Goal: Task Accomplishment & Management: Complete application form

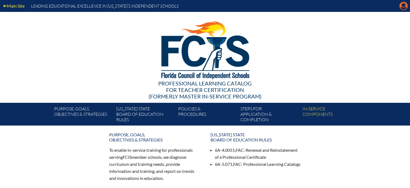
click at [403, 4] on icon "Manage account" at bounding box center [404, 6] width 9 height 9
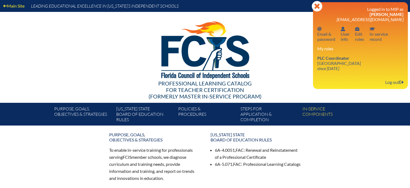
click at [292, 60] on div at bounding box center [205, 49] width 311 height 74
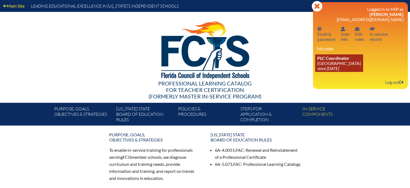
click at [331, 59] on span "PLC Coordinator" at bounding box center [334, 57] width 32 height 5
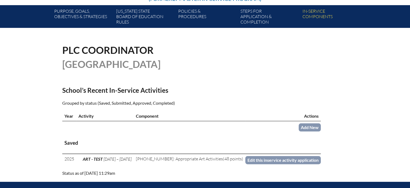
scroll to position [108, 0]
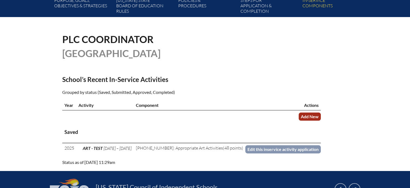
click at [302, 117] on link "Add New" at bounding box center [310, 116] width 22 height 8
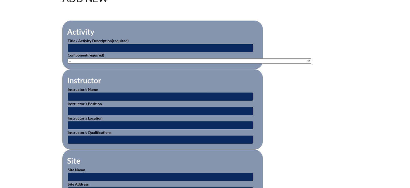
scroll to position [189, 0]
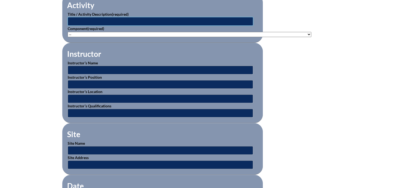
click at [93, 20] on input "text" at bounding box center [161, 21] width 186 height 9
type input "Ongoing School Professional Development"
click at [294, 32] on select"]"] "-- 1-000-001: Appropriate Art Activities 1-000-002: Concept and Art Process for…" at bounding box center [190, 34] width 244 height 5
select select"]"] "20393"
click at [68, 32] on select"]"] "-- 1-000-001: Appropriate Art Activities 1-000-002: Concept and Art Process for…" at bounding box center [190, 34] width 244 height 5
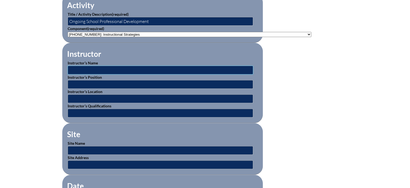
click at [119, 69] on input "text" at bounding box center [161, 70] width 186 height 9
type input "[PERSON_NAME]"
click at [117, 81] on input "text" at bounding box center [161, 84] width 186 height 9
type input "Head of MYP"
click at [115, 95] on input "text" at bounding box center [161, 98] width 186 height 9
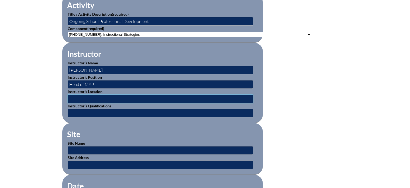
type input "school based"
click at [113, 111] on input "text" at bounding box center [161, 112] width 186 height 9
type input "MA Education/ IB Workshop leader"
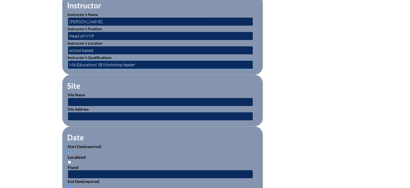
scroll to position [246, 0]
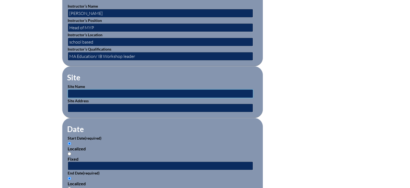
click at [104, 89] on input "text" at bounding box center [161, 93] width 186 height 9
type input "[GEOGRAPHIC_DATA]"
click at [101, 104] on input "text" at bounding box center [161, 107] width 186 height 9
type input "599 Celebration Pl. Celebration FL 34747"
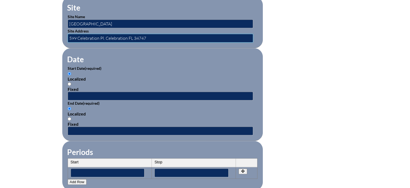
scroll to position [316, 0]
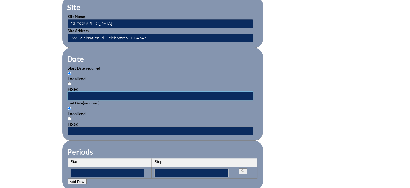
click at [87, 93] on input "text" at bounding box center [161, 95] width 186 height 9
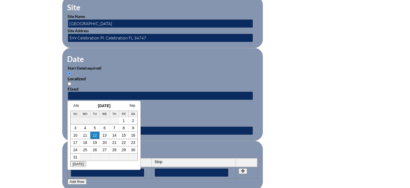
click at [86, 106] on h3 "[DATE]" at bounding box center [103, 105] width 67 height 4
click at [75, 106] on link "July" at bounding box center [76, 105] width 6 height 4
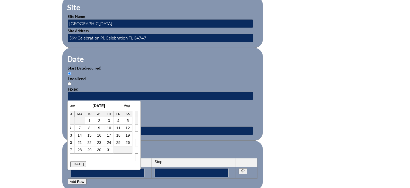
scroll to position [0, 0]
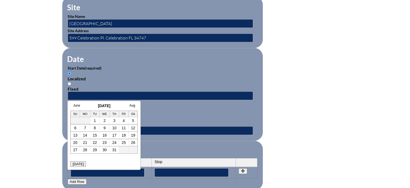
click at [106, 105] on h3 "July 2025" at bounding box center [103, 105] width 67 height 4
click at [114, 154] on div "June July 2025 Aug Su Mo Tu We Th Fr Sa 1 2 3 4 5 6 7 8 9 10 11 12 13 14 15 16 …" at bounding box center [103, 131] width 67 height 57
click at [96, 91] on input "text" at bounding box center [161, 95] width 186 height 9
type input "08/19/2024"
click at [147, 101] on p "End Date (required)" at bounding box center [163, 103] width 190 height 6
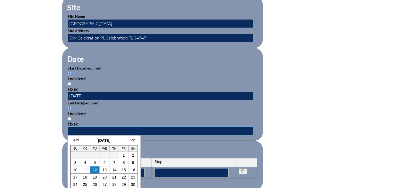
click at [87, 127] on input "text" at bounding box center [161, 130] width 186 height 9
click at [142, 127] on input "05/30/2025" at bounding box center [161, 130] width 186 height 9
type input "05/30/2025"
click at [173, 142] on fieldset "Periods Start Stop No rows created Add new row Start Stop Start Stop" at bounding box center [162, 164] width 201 height 49
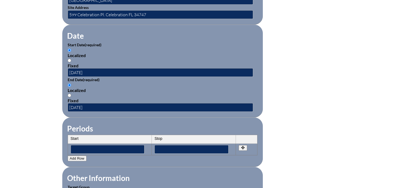
scroll to position [344, 0]
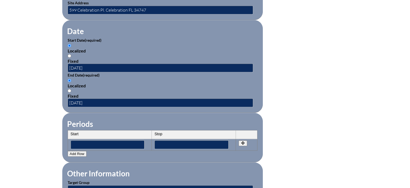
click at [70, 54] on input "Fixed" at bounding box center [70, 56] width 4 height 4
radio input "true"
click at [68, 89] on input "Fixed" at bounding box center [70, 91] width 4 height 4
radio input "true"
click at [113, 130] on th "Start" at bounding box center [110, 134] width 84 height 9
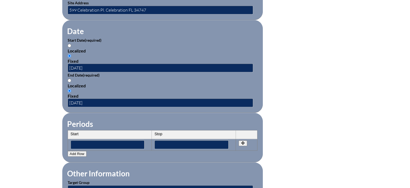
click at [113, 132] on th "Start" at bounding box center [110, 134] width 84 height 9
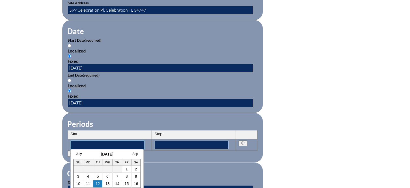
click at [105, 142] on input"] "text" at bounding box center [108, 144] width 74 height 9
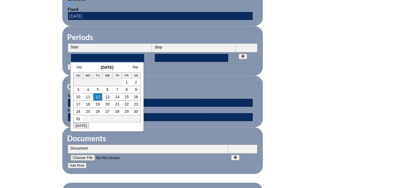
scroll to position [441, 0]
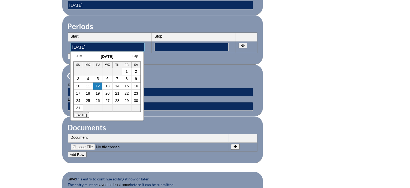
type input"] "08/19/2024"
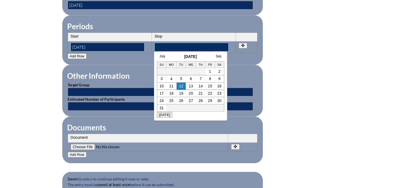
click at [162, 44] on input"] "text" at bounding box center [192, 47] width 74 height 9
type input"] "05/30/2025"
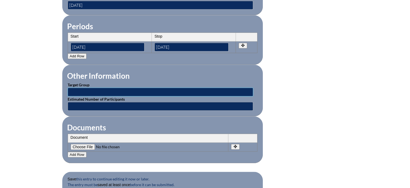
click at [110, 89] on input "text" at bounding box center [161, 91] width 186 height 9
click at [69, 87] on input "MIddle and High School Teachers" at bounding box center [161, 91] width 186 height 9
type input "Elementary, MIddle and High School Teachers"
click at [79, 102] on input "text" at bounding box center [161, 106] width 186 height 9
type input "25"
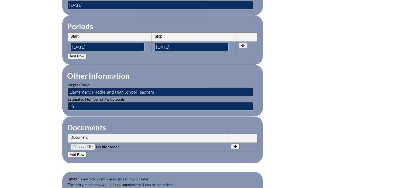
click at [85, 134] on th "Document" at bounding box center [148, 138] width 161 height 9
click at [87, 144] on input"] "file" at bounding box center [107, 147] width 73 height 6
click at [81, 144] on input"] "file" at bounding box center [107, 147] width 73 height 6
click at [87, 144] on input"] "file" at bounding box center [107, 147] width 73 height 6
type input"] "C:\fakepath\Teacher Inservice 2024-205.pdf"
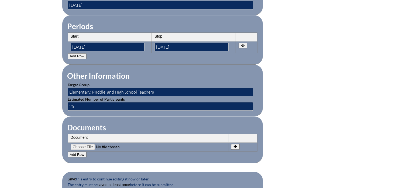
click at [84, 134] on th "Document" at bounding box center [148, 138] width 161 height 9
click at [79, 151] on button "Add Row" at bounding box center [77, 154] width 19 height 6
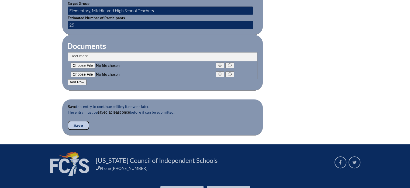
scroll to position [522, 0]
click at [76, 120] on input "Save" at bounding box center [79, 124] width 22 height 9
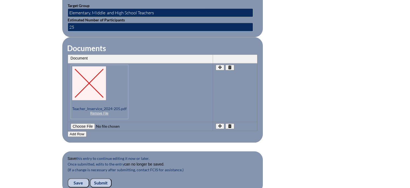
scroll to position [588, 0]
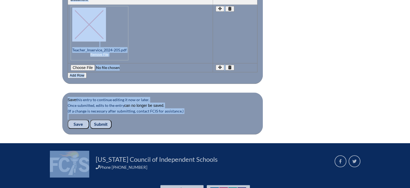
drag, startPoint x: 322, startPoint y: 91, endPoint x: 194, endPoint y: 142, distance: 137.7
click at [104, 119] on input "Submit" at bounding box center [101, 123] width 22 height 9
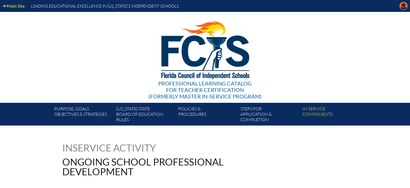
click at [404, 7] on icon at bounding box center [404, 6] width 8 height 8
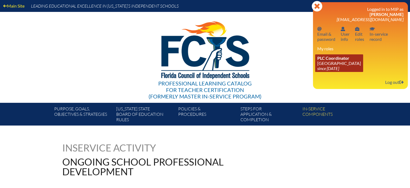
click at [339, 66] on icon "since [DATE]" at bounding box center [329, 68] width 22 height 5
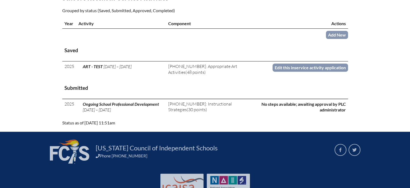
scroll to position [190, 0]
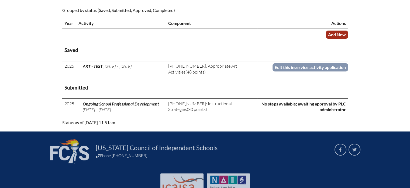
click at [339, 33] on link "Add New" at bounding box center [337, 34] width 22 height 8
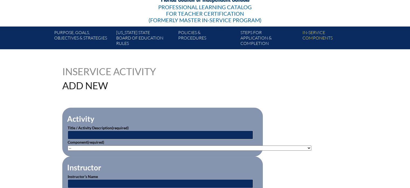
scroll to position [76, 0]
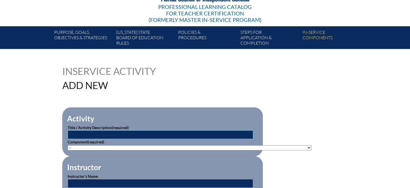
click at [114, 134] on input "text" at bounding box center [161, 134] width 186 height 9
type input "Ruler Training- Well Being"
click at [260, 146] on select"]"] "-- [PHONE_NUMBER]: Appropriate Art Activities [PHONE_NUMBER]: Concept and Art P…" at bounding box center [190, 147] width 244 height 5
select select"]"] "139402"
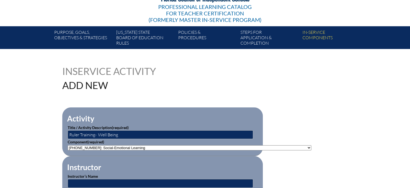
click at [68, 145] on select"]"] "-- 1-000-001: Appropriate Art Activities 1-000-002: Concept and Art Process for…" at bounding box center [190, 147] width 244 height 5
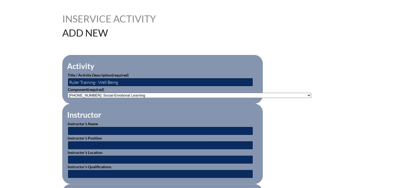
scroll to position [129, 0]
click at [96, 127] on input "text" at bounding box center [161, 130] width 186 height 9
type input "[PERSON_NAME]"
click at [89, 140] on input "text" at bounding box center [161, 144] width 186 height 9
type input "Well Being Coordinator"
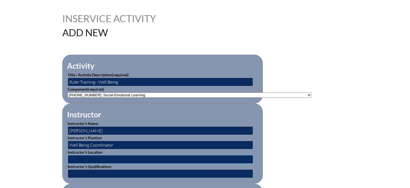
click at [85, 156] on input "text" at bounding box center [161, 159] width 186 height 9
type input "online"
click at [88, 174] on input "text" at bounding box center [161, 173] width 186 height 9
type input "A"
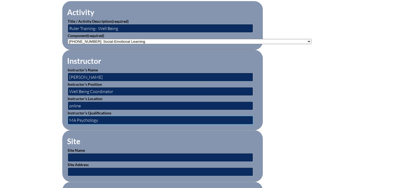
scroll to position [183, 0]
type input "MA Psychology"
click at [84, 154] on input "text" at bounding box center [161, 156] width 186 height 9
type input "Online"
click at [80, 167] on input "text" at bounding box center [161, 171] width 186 height 9
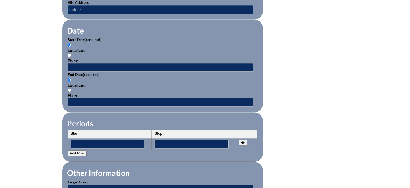
scroll to position [345, 0]
type input "online"
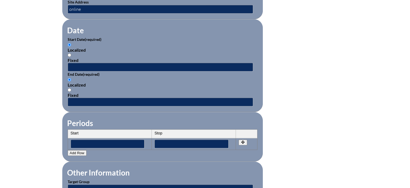
click at [86, 129] on th "Start" at bounding box center [110, 133] width 84 height 9
click at [84, 140] on input"] "text" at bounding box center [108, 143] width 74 height 9
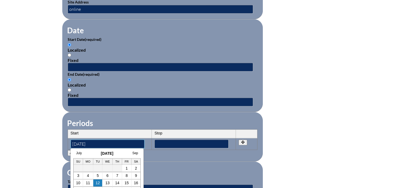
type input"] "[DATE]"
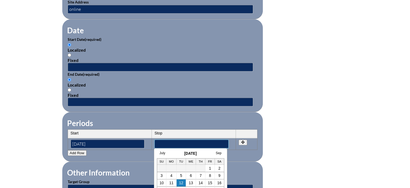
click at [175, 141] on input"] "text" at bounding box center [192, 143] width 74 height 9
click at [315, 155] on form "Activity Title / Activity Description (required) Ruler Training- Well Being Com…" at bounding box center [205, 71] width 286 height 465
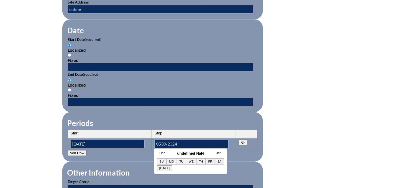
click at [161, 140] on input"] "0530/2024" at bounding box center [192, 143] width 74 height 9
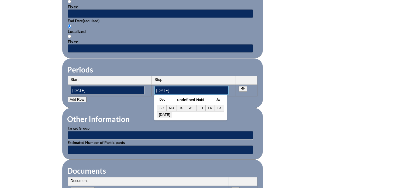
scroll to position [398, 0]
type input"] "05/30/2024"
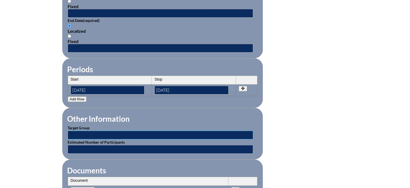
click at [94, 132] on input "text" at bounding box center [161, 134] width 186 height 9
click at [90, 145] on input "text" at bounding box center [161, 149] width 186 height 9
click at [83, 134] on input "25" at bounding box center [161, 134] width 186 height 9
type input "2"
type input "All Teachers"
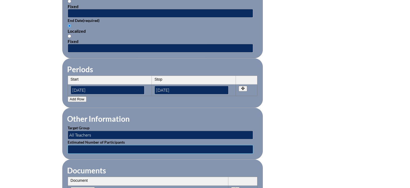
click at [87, 146] on input "text" at bounding box center [161, 149] width 186 height 9
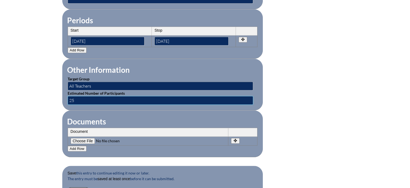
scroll to position [447, 0]
type input "25"
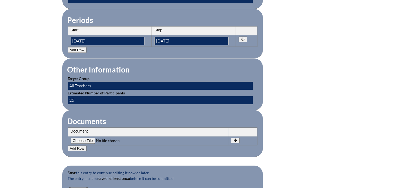
click at [86, 137] on input"] "file" at bounding box center [107, 140] width 73 height 6
type input"] "C:\fakepath\RULER_MiddleSchool_Teaching_Guide-2.pdf"
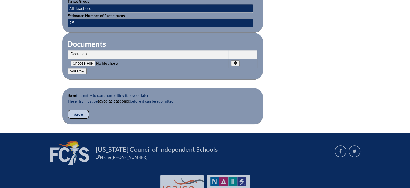
scroll to position [525, 0]
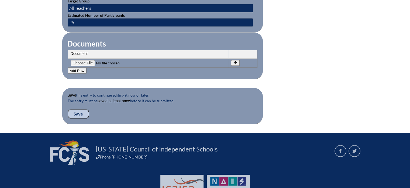
click at [78, 109] on input "Save" at bounding box center [79, 113] width 22 height 9
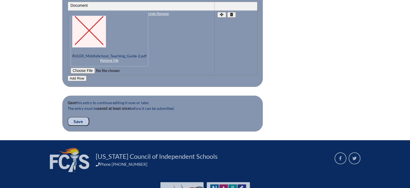
scroll to position [591, 0]
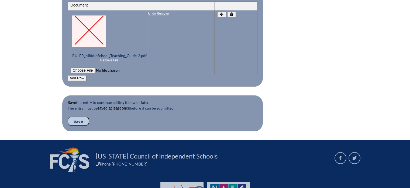
click at [82, 116] on input "Save" at bounding box center [79, 120] width 22 height 9
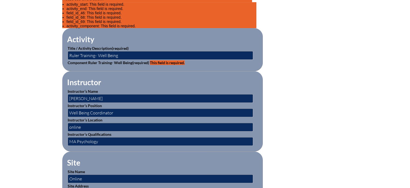
scroll to position [187, 0]
click at [150, 57] on input "Ruler Training- Well Being" at bounding box center [161, 55] width 186 height 9
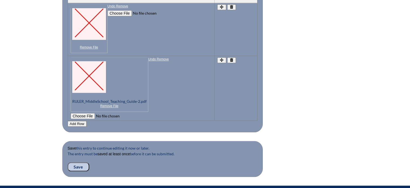
scroll to position [619, 0]
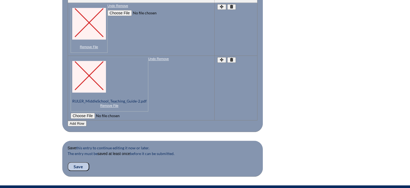
click at [108, 102] on p at bounding box center [141, 91] width 141 height 56
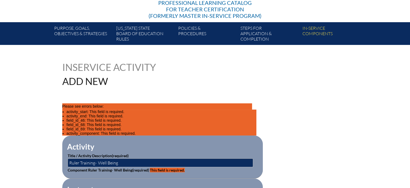
scroll to position [81, 0]
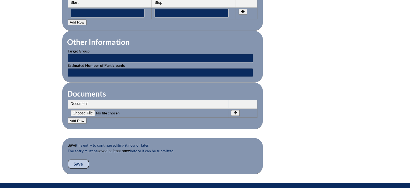
scroll to position [475, 0]
click at [83, 110] on input"] "file" at bounding box center [107, 113] width 73 height 6
type input"] "C:\fakepath\RULER_MiddleSchool_Teaching_Guide-2.pdf"
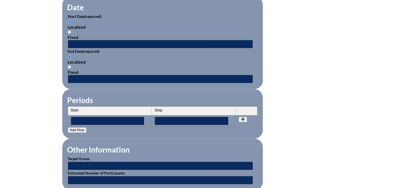
scroll to position [367, 0]
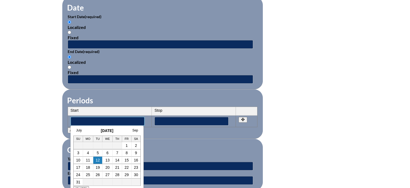
click at [101, 118] on input"] "text" at bounding box center [108, 121] width 74 height 9
type input"] "08/19/2024"
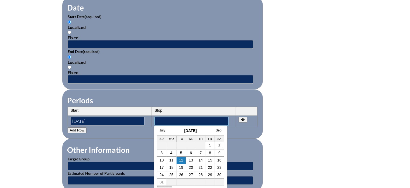
click at [175, 118] on input"] "text" at bounding box center [192, 121] width 74 height 9
type input"] "05/30/2025"
click at [300, 147] on form "Activity Title / Activity Description (required) Component (required) -- 1-000-…" at bounding box center [205, 48] width 286 height 465
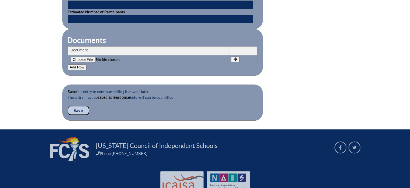
scroll to position [529, 0]
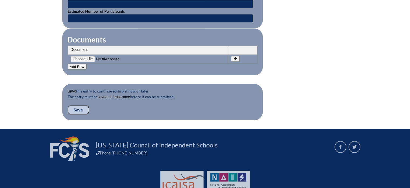
click at [77, 108] on input "Save" at bounding box center [79, 109] width 22 height 9
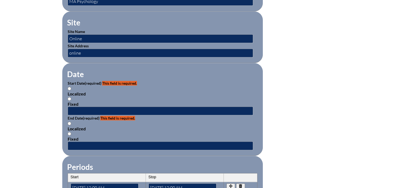
scroll to position [319, 0]
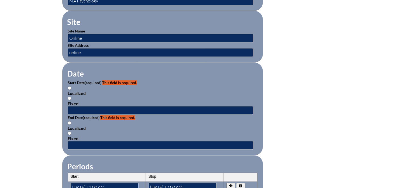
click at [70, 86] on input "Localized" at bounding box center [70, 88] width 4 height 4
radio input "true"
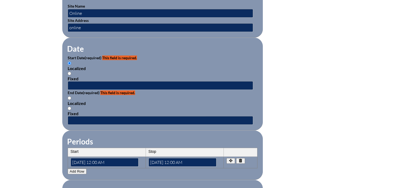
scroll to position [344, 0]
click at [85, 81] on input "text" at bounding box center [161, 85] width 186 height 9
type input "[DATE]"
click at [70, 96] on input "Localized" at bounding box center [70, 98] width 4 height 4
radio input "true"
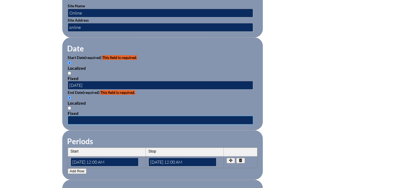
click at [86, 117] on input "text" at bounding box center [161, 119] width 186 height 9
type input "[DATE]"
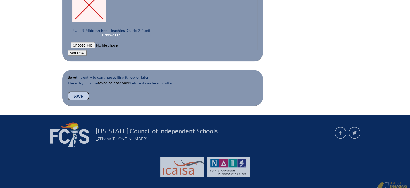
scroll to position [618, 0]
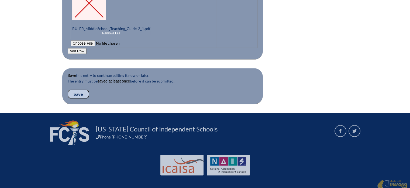
click at [80, 92] on input "Save" at bounding box center [79, 93] width 22 height 9
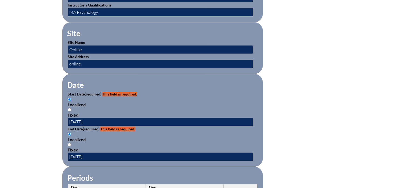
scroll to position [263, 0]
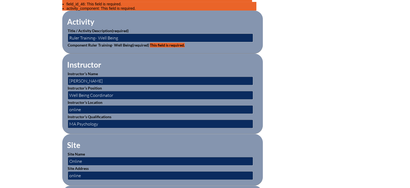
scroll to position [188, 0]
click at [130, 38] on input "Ruler Training- Well Being" at bounding box center [161, 37] width 186 height 9
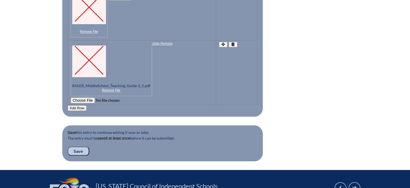
scroll to position [617, 0]
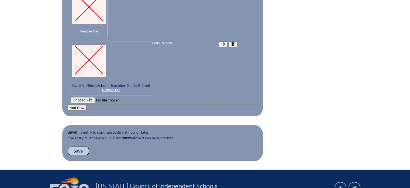
click at [75, 146] on input "Save" at bounding box center [79, 150] width 22 height 9
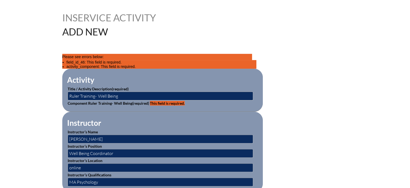
scroll to position [107, 0]
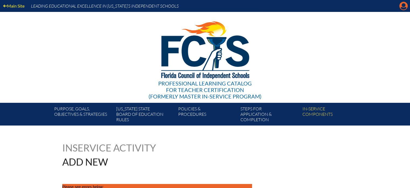
click at [402, 8] on icon "Manage account" at bounding box center [404, 6] width 9 height 9
click at [402, 7] on icon "Manage account" at bounding box center [404, 6] width 9 height 9
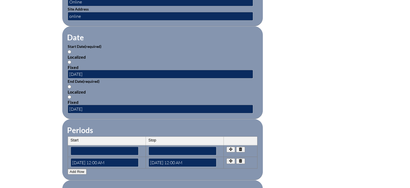
scroll to position [348, 0]
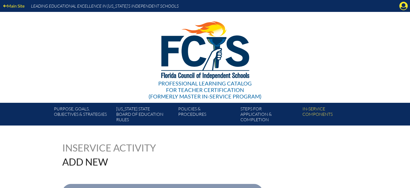
select select"]"] "139402"
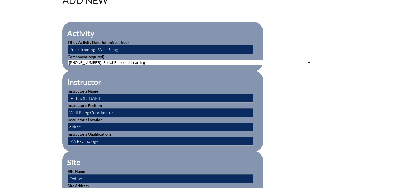
scroll to position [162, 0]
click at [153, 60] on select"]"] "-- [PHONE_NUMBER]: Appropriate Art Activities [PHONE_NUMBER]: Concept and Art P…" at bounding box center [190, 62] width 244 height 5
click at [68, 60] on select"]"] "-- 1-000-001: Appropriate Art Activities 1-000-002: Concept and Art Process for…" at bounding box center [190, 62] width 244 height 5
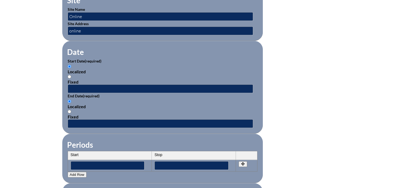
scroll to position [323, 0]
click at [73, 84] on input "text" at bounding box center [161, 88] width 186 height 9
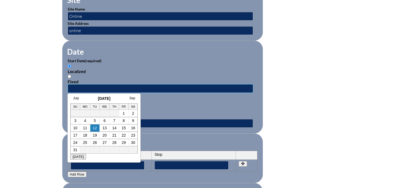
type input "08/19/2024"
click at [348, 130] on div "Inservice Activity Add New Activity Title / Activity Description (required) Rul…" at bounding box center [205, 72] width 303 height 506
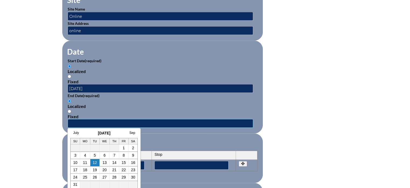
click at [106, 120] on input "text" at bounding box center [161, 123] width 186 height 9
type input "05/30/2025"
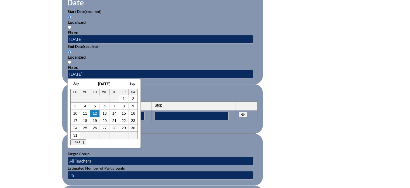
click at [330, 139] on form "Activity Title / Activity Description (required) Ruler Training- Well Being Com…" at bounding box center [205, 43] width 286 height 465
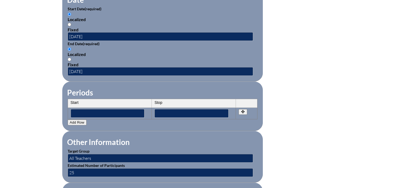
scroll to position [375, 0]
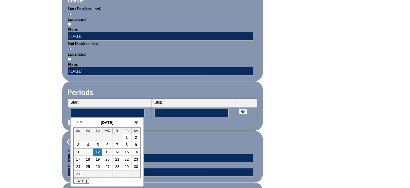
click at [108, 108] on input"] "text" at bounding box center [108, 112] width 74 height 9
type input"] "08/19/2024"
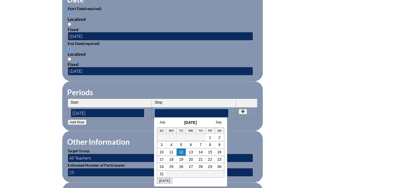
click at [176, 110] on input"] "text" at bounding box center [192, 112] width 74 height 9
type input"] "05/30/2025"
click at [328, 140] on form "Activity Title / Activity Description (required) Ruler Training- Well Being Com…" at bounding box center [205, 40] width 286 height 465
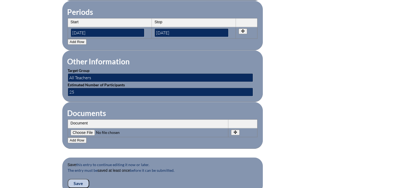
click at [84, 129] on input"] "file" at bounding box center [107, 132] width 73 height 6
type input"] "C:\fakepath\RULER_MiddleSchool_Teaching_Guide-2.pdf"
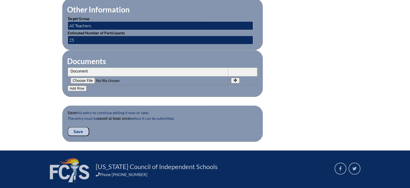
scroll to position [507, 0]
click at [77, 127] on input "Save" at bounding box center [79, 131] width 22 height 9
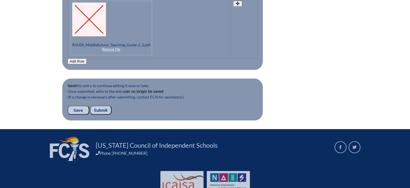
scroll to position [599, 0]
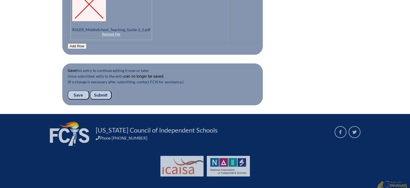
click at [103, 90] on input "Submit" at bounding box center [101, 94] width 22 height 9
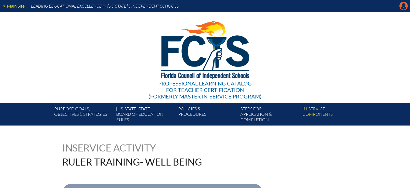
click at [406, 6] on icon at bounding box center [404, 6] width 8 height 8
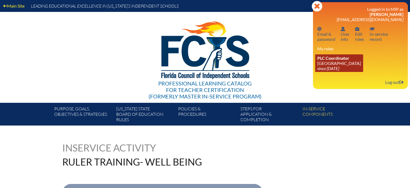
click at [330, 67] on icon "since [DATE]" at bounding box center [329, 68] width 22 height 5
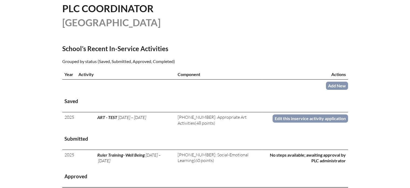
scroll to position [138, 0]
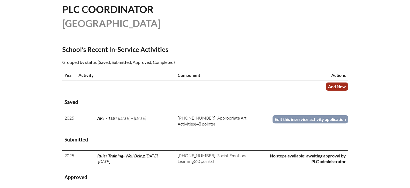
click at [337, 83] on link "Add New" at bounding box center [337, 86] width 22 height 8
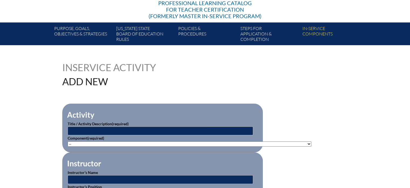
scroll to position [80, 0]
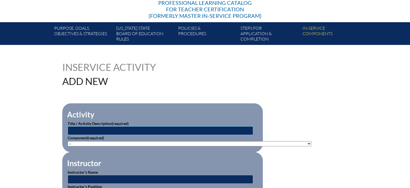
click at [87, 129] on input "text" at bounding box center [161, 130] width 186 height 9
type input "Developing the CP"
click at [126, 141] on select"]"] "-- [PHONE_NUMBER]: Appropriate Art Activities [PHONE_NUMBER]: Concept and Art P…" at bounding box center [190, 143] width 244 height 5
select select"]"] "46325"
click at [68, 141] on select"]"] "-- [PHONE_NUMBER]: Appropriate Art Activities [PHONE_NUMBER]: Concept and Art P…" at bounding box center [190, 143] width 244 height 5
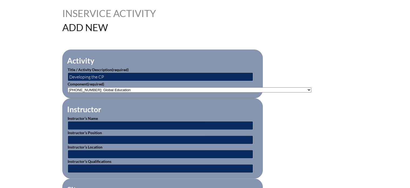
scroll to position [134, 0]
click at [79, 121] on input "text" at bounding box center [161, 125] width 186 height 9
type input "International Baccelaureate"
click at [72, 137] on input "text" at bounding box center [161, 139] width 186 height 9
type input "CP"
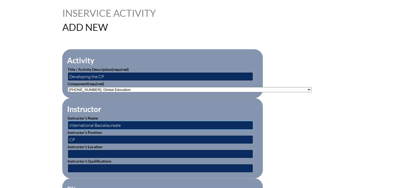
drag, startPoint x: 117, startPoint y: 126, endPoint x: 24, endPoint y: 145, distance: 94.8
type input "F"
type input "International Baccalaureate"
click at [80, 151] on input "text" at bounding box center [161, 153] width 186 height 9
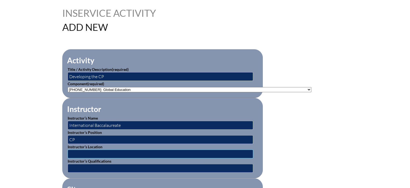
type input "school based"
click at [86, 166] on input "text" at bounding box center [161, 168] width 186 height 9
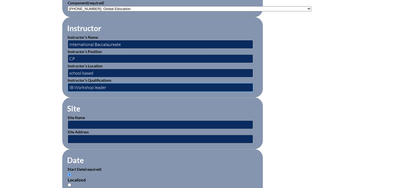
scroll to position [215, 0]
type input "IB Workshop leader"
click at [86, 120] on input "text" at bounding box center [161, 124] width 186 height 9
type input "[GEOGRAPHIC_DATA]"
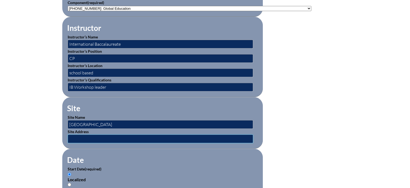
click at [79, 134] on input "text" at bounding box center [161, 138] width 186 height 9
type input "599 Celebration Pl. Celebration FL 34747"
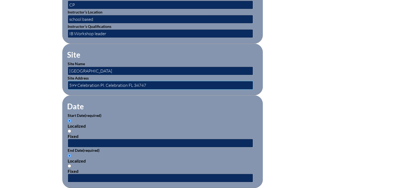
scroll to position [269, 0]
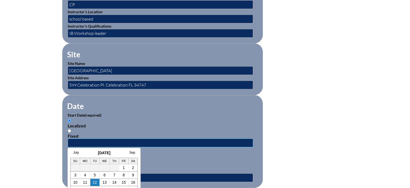
click at [81, 139] on input "text" at bounding box center [161, 142] width 186 height 9
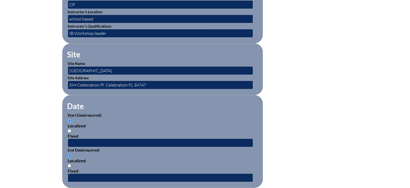
click at [68, 129] on input "Fixed" at bounding box center [70, 131] width 4 height 4
radio input "true"
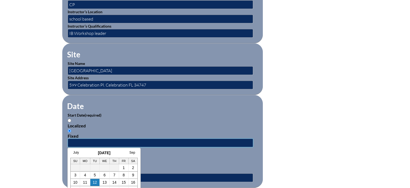
click at [75, 140] on input "text" at bounding box center [161, 142] width 186 height 9
type input "[DATE]"
click at [171, 173] on input "text" at bounding box center [161, 177] width 186 height 9
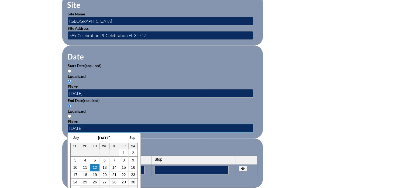
scroll to position [319, 0]
type input "[DATE]"
click at [183, 155] on th "Stop" at bounding box center [194, 159] width 84 height 9
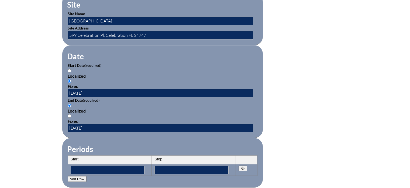
click at [68, 114] on input "Fixed" at bounding box center [70, 116] width 4 height 4
radio input "true"
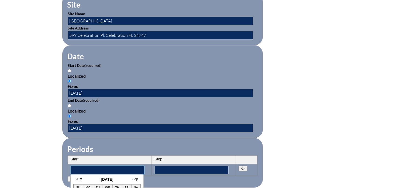
click at [90, 167] on input"] "text" at bounding box center [108, 169] width 74 height 9
type input"] "[DATE]"
click at [161, 168] on input"] "text" at bounding box center [192, 169] width 74 height 9
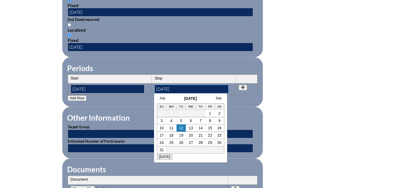
scroll to position [400, 0]
type input"] "[DATE]"
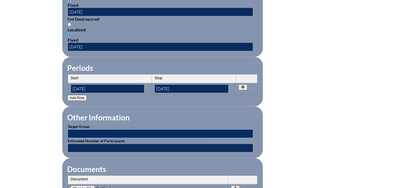
click at [92, 129] on input "text" at bounding box center [161, 133] width 186 height 9
type input "c"
type input "CP /teacgers"
click at [87, 143] on input "text" at bounding box center [161, 147] width 186 height 9
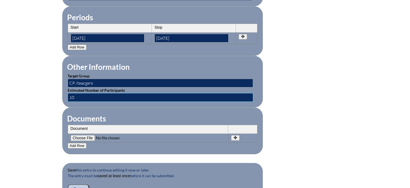
scroll to position [451, 0]
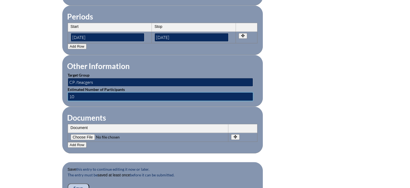
type input "10"
